Goal: Obtain resource: Download file/media

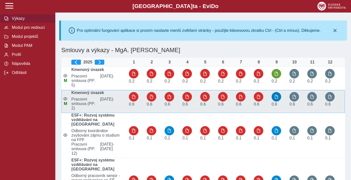
click at [278, 96] on span "button" at bounding box center [276, 97] width 4 height 4
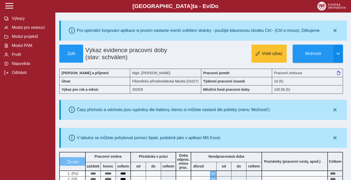
click at [338, 55] on span "button" at bounding box center [338, 54] width 4 height 4
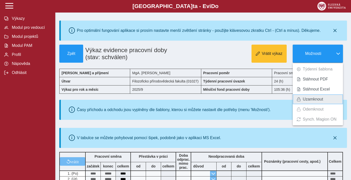
click at [303, 100] on span "Uzamknout" at bounding box center [313, 99] width 20 height 4
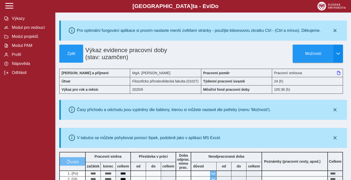
click at [338, 54] on span "button" at bounding box center [338, 54] width 4 height 4
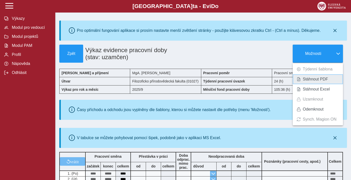
click at [315, 78] on span "Stáhnout PDF" at bounding box center [315, 79] width 25 height 4
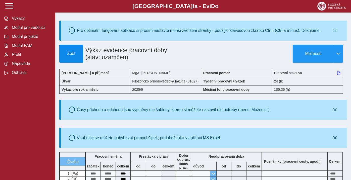
click at [74, 47] on button "Zpět" at bounding box center [71, 54] width 24 height 18
